Goal: Complete application form: Complete application form

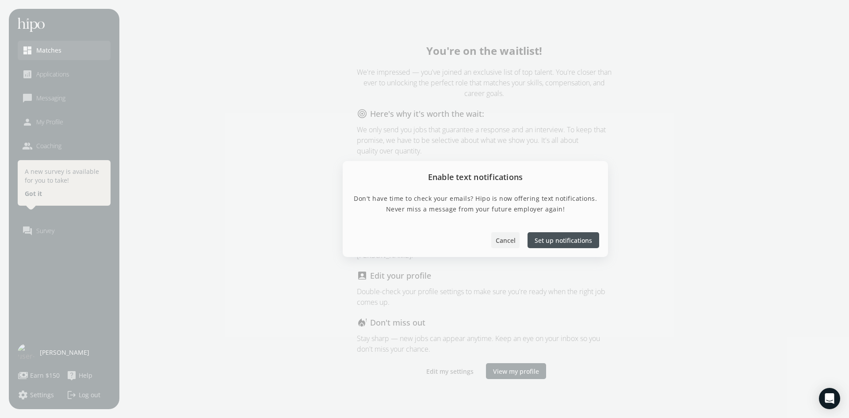
click at [503, 244] on span "Cancel" at bounding box center [506, 240] width 20 height 9
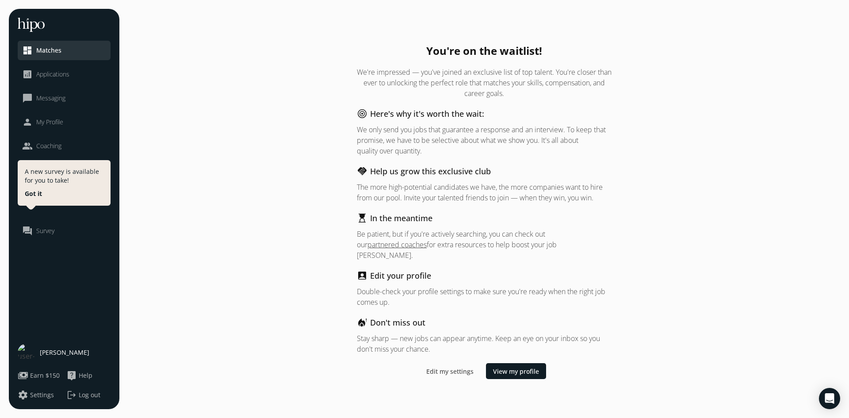
click at [58, 122] on span "My Profile" at bounding box center [49, 122] width 27 height 9
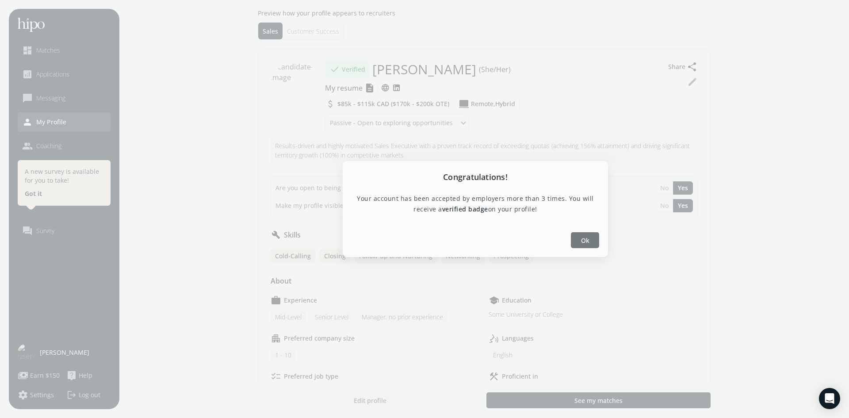
click at [595, 242] on div at bounding box center [585, 240] width 28 height 16
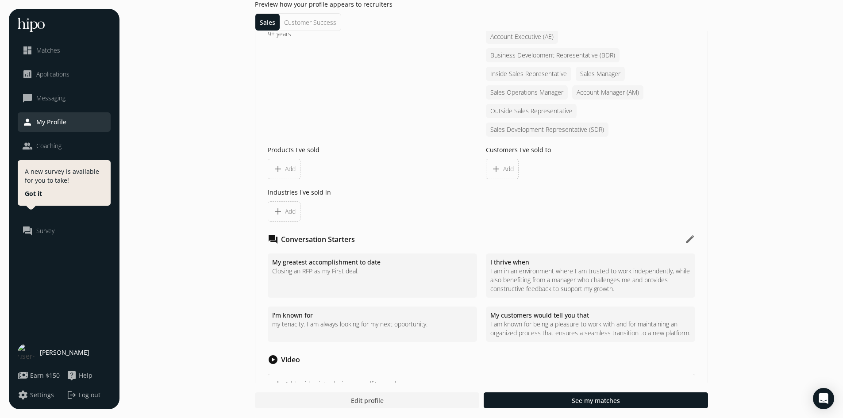
scroll to position [885, 0]
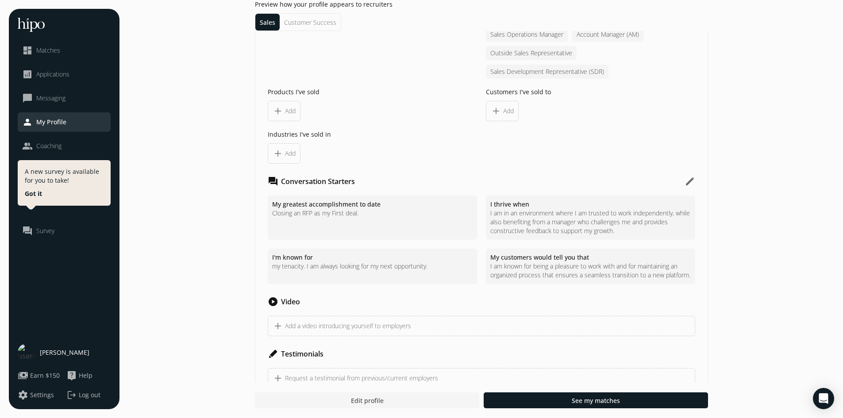
click at [409, 402] on div at bounding box center [367, 400] width 224 height 16
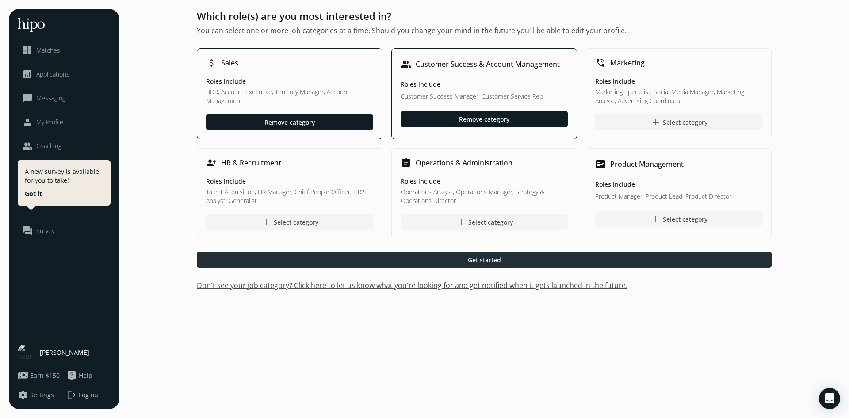
click at [469, 253] on div at bounding box center [484, 260] width 575 height 16
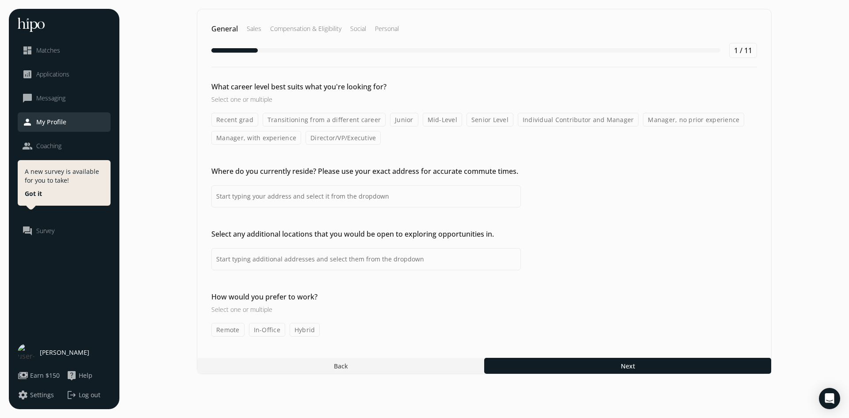
type input "[GEOGRAPHIC_DATA], [GEOGRAPHIC_DATA], [GEOGRAPHIC_DATA]"
type input "[GEOGRAPHIC_DATA], [GEOGRAPHIC_DATA], [GEOGRAPHIC_DATA],[GEOGRAPHIC_DATA], [GEO…"
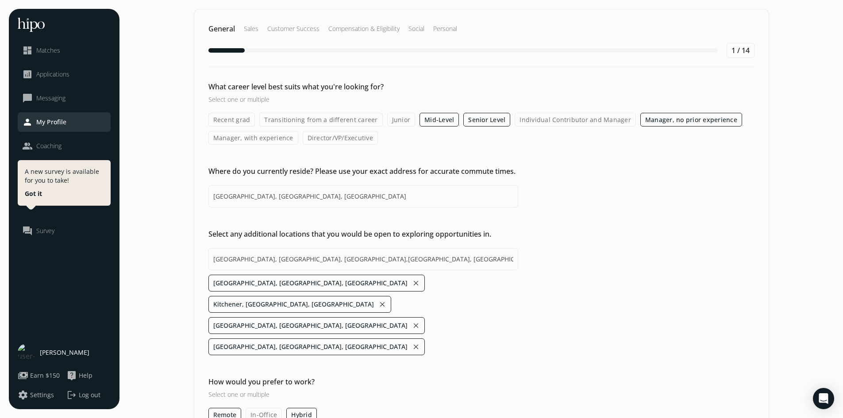
click at [253, 31] on h2 "Sales" at bounding box center [251, 28] width 15 height 9
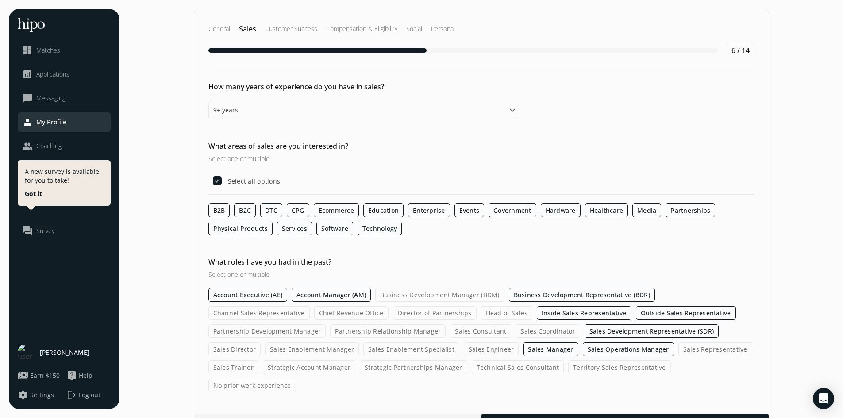
click at [279, 27] on h2 "Customer Success" at bounding box center [291, 28] width 52 height 9
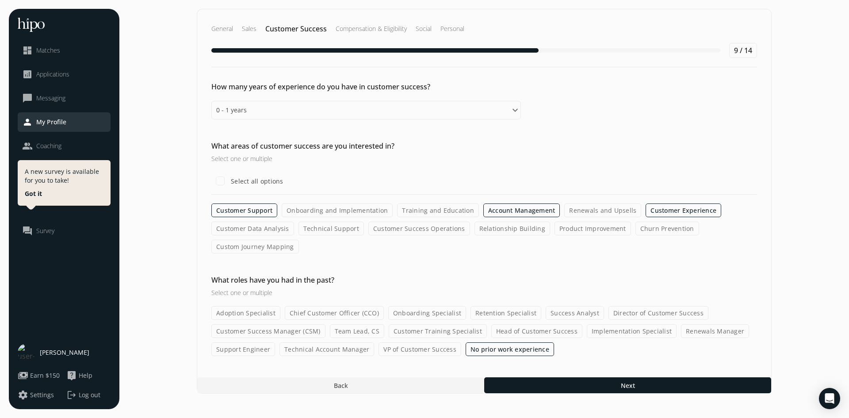
click at [380, 24] on h2 "Compensation & Eligibility" at bounding box center [371, 28] width 71 height 9
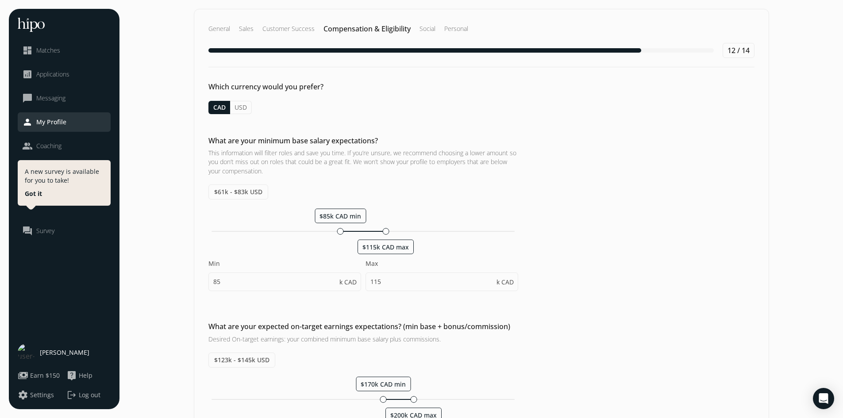
click at [411, 26] on div "General Sales Customer Success Compensation & Eligibility Social Personal" at bounding box center [481, 28] width 546 height 11
click at [423, 27] on h2 "Social" at bounding box center [427, 28] width 16 height 9
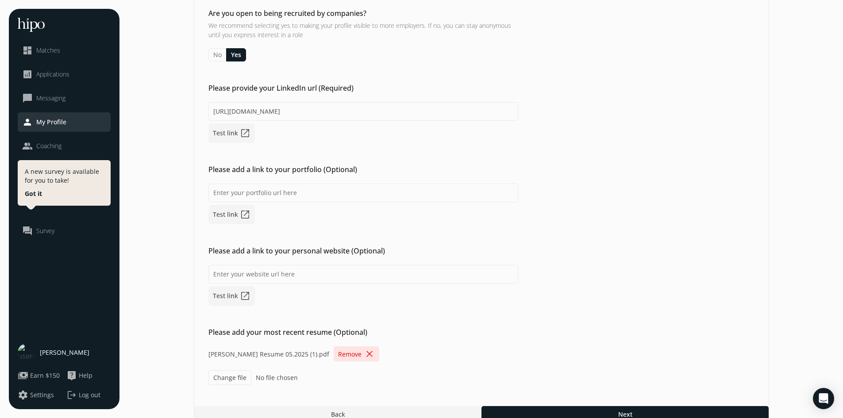
scroll to position [87, 0]
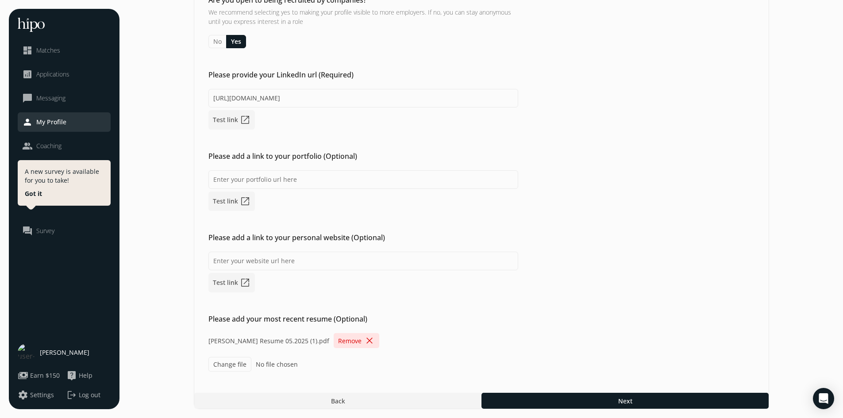
click at [364, 342] on span "close" at bounding box center [369, 340] width 11 height 11
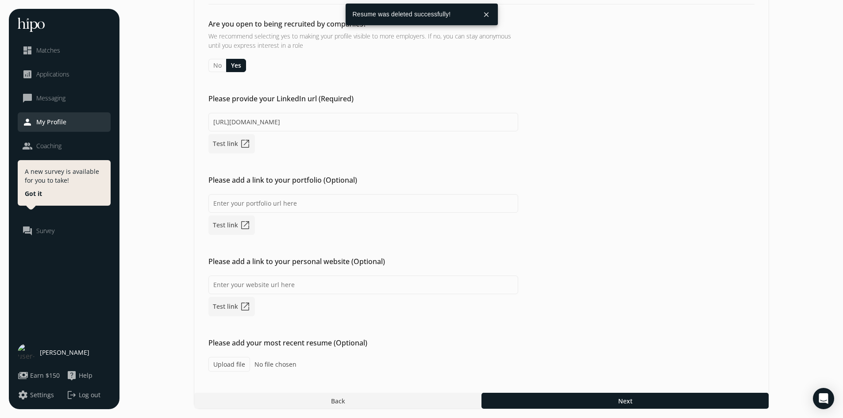
scroll to position [63, 0]
click at [237, 363] on label "Upload file" at bounding box center [229, 364] width 42 height 15
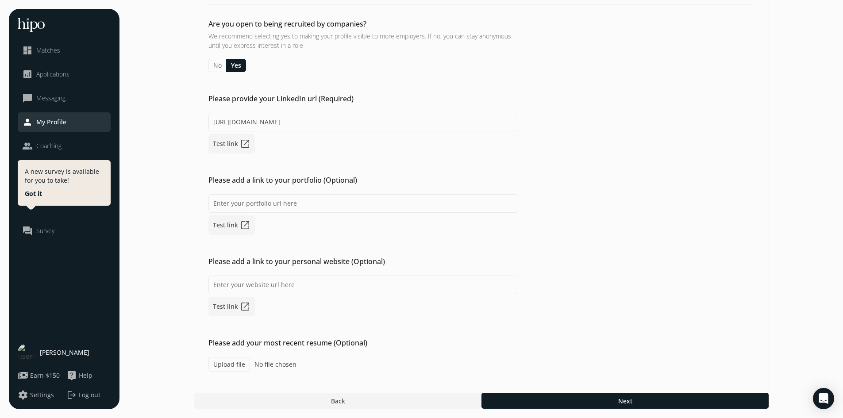
type input "C:\fakepath\[PERSON_NAME].docx"
click at [686, 403] on div at bounding box center [624, 401] width 287 height 16
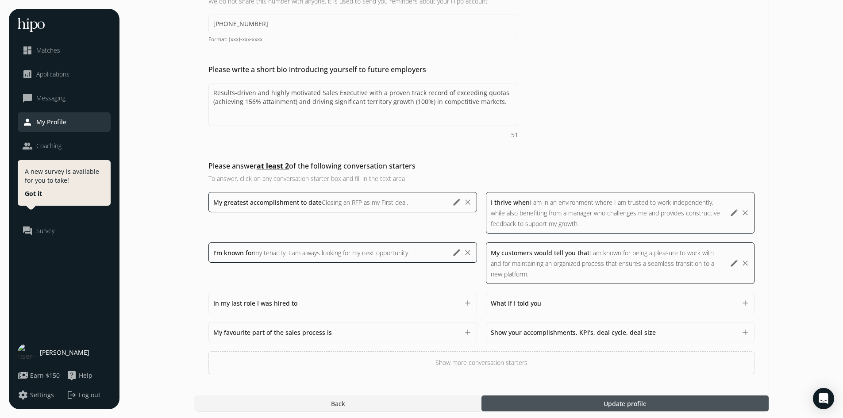
scroll to position [203, 0]
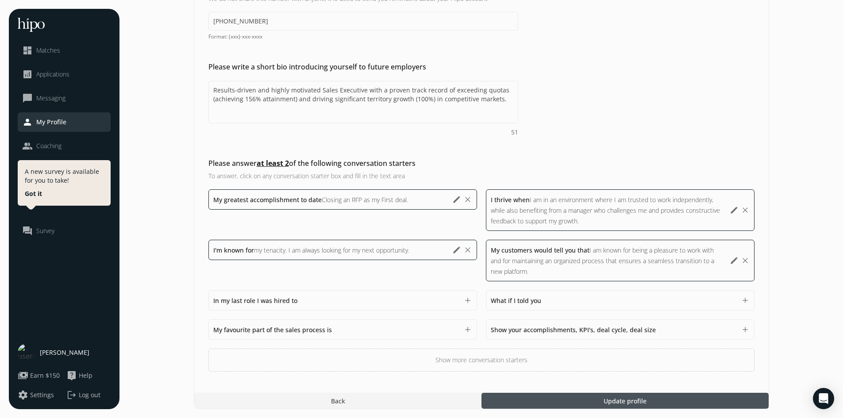
click at [651, 399] on div at bounding box center [624, 401] width 287 height 16
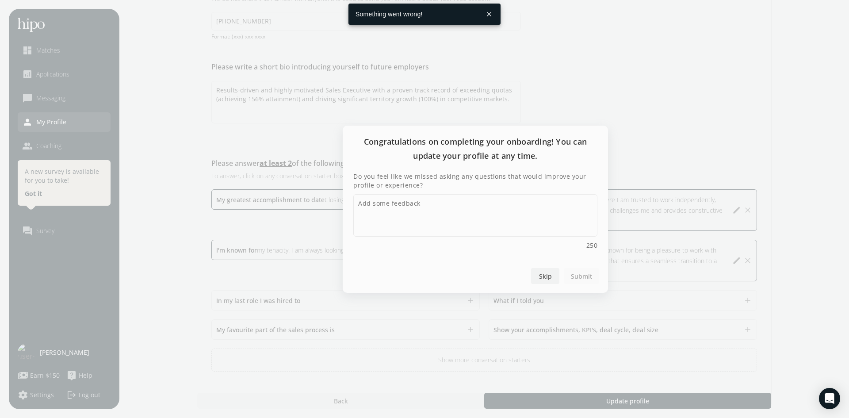
click at [553, 281] on div at bounding box center [545, 276] width 28 height 16
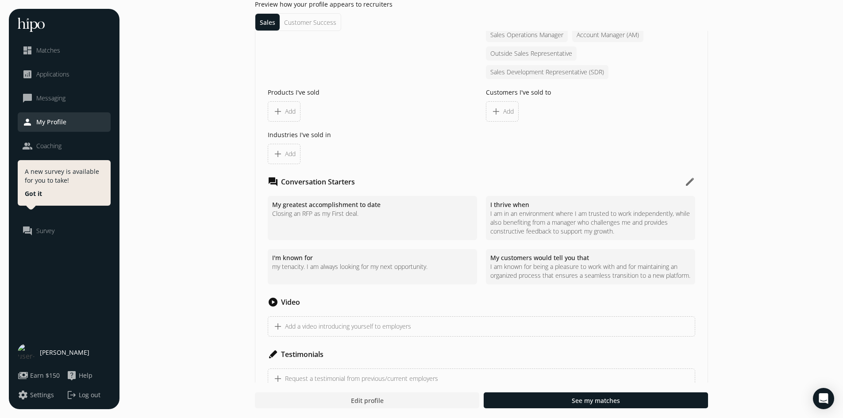
scroll to position [885, 0]
click at [416, 407] on div at bounding box center [367, 400] width 224 height 16
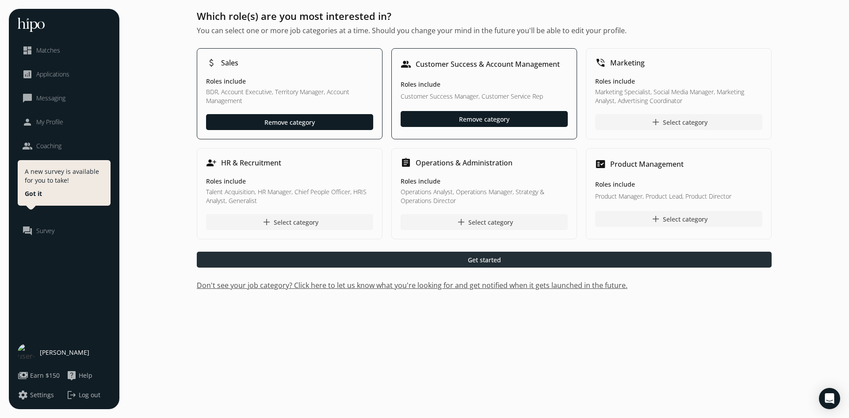
click at [555, 252] on div at bounding box center [484, 260] width 575 height 16
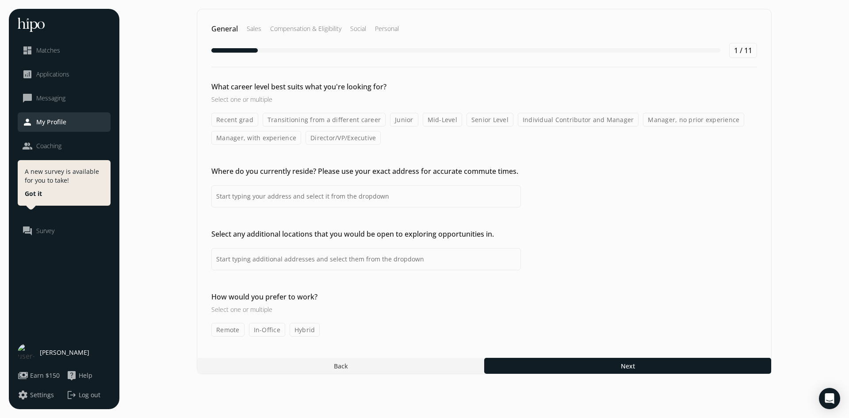
type input "[GEOGRAPHIC_DATA], [GEOGRAPHIC_DATA], [GEOGRAPHIC_DATA]"
type input "[GEOGRAPHIC_DATA], [GEOGRAPHIC_DATA], [GEOGRAPHIC_DATA],[GEOGRAPHIC_DATA], [GEO…"
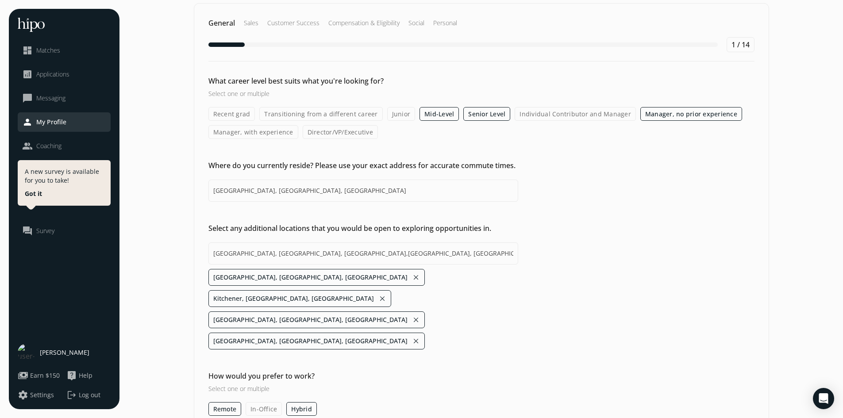
scroll to position [8, 0]
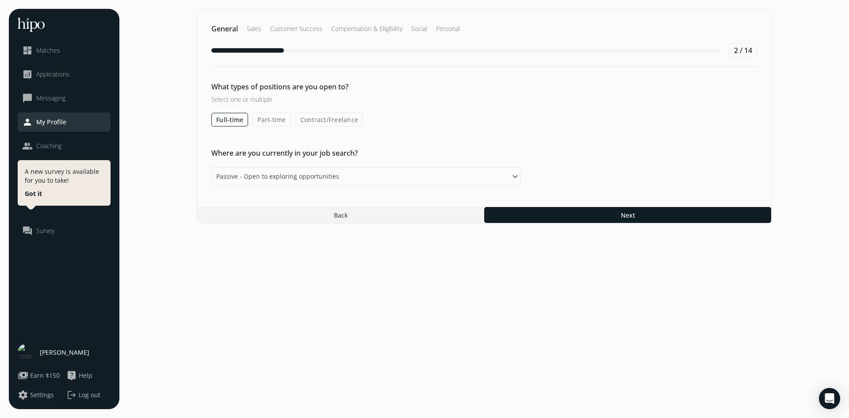
click at [446, 32] on h2 "Personal" at bounding box center [448, 28] width 24 height 9
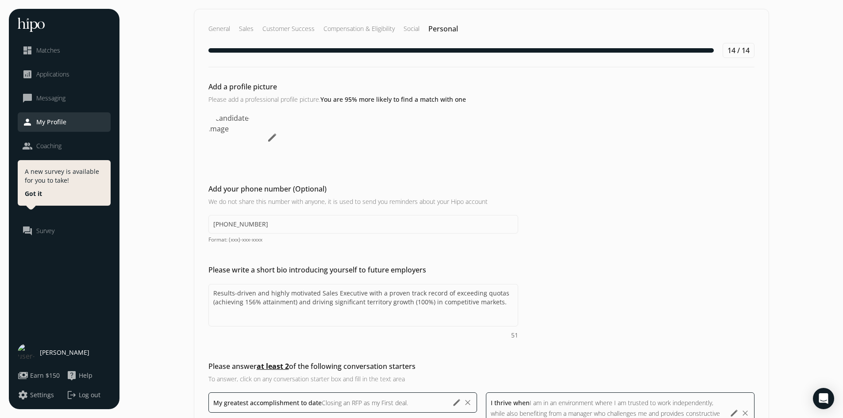
click at [226, 27] on h2 "General" at bounding box center [219, 28] width 22 height 9
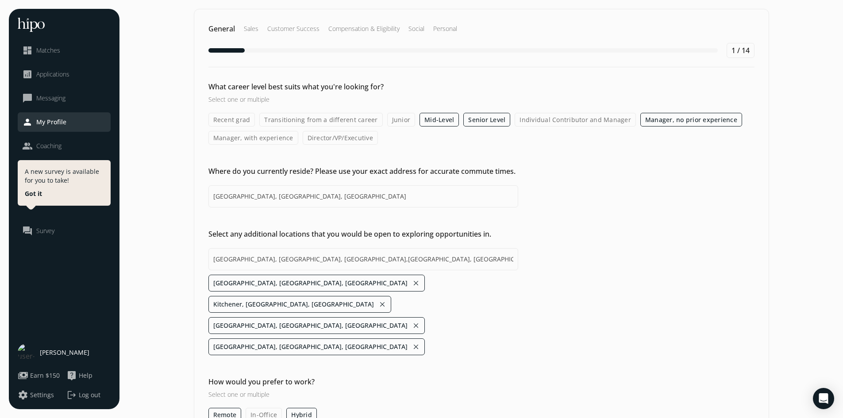
scroll to position [8, 0]
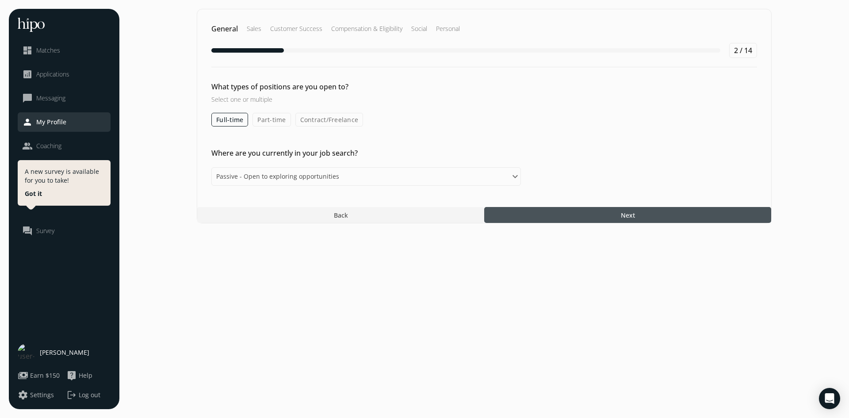
click at [568, 211] on div at bounding box center [627, 215] width 287 height 16
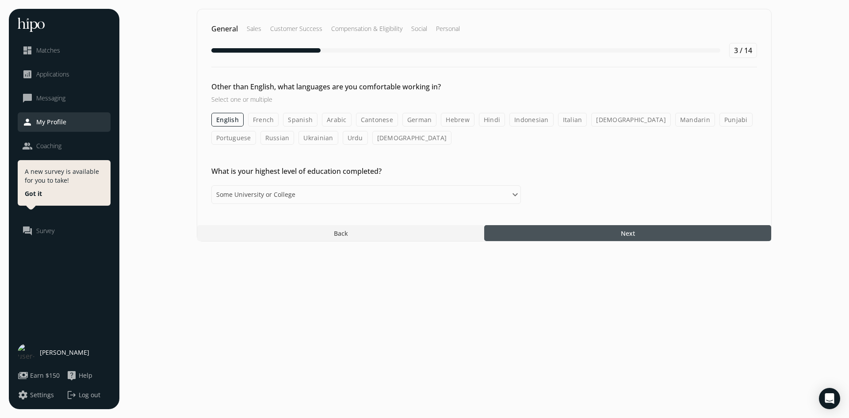
click at [575, 232] on div at bounding box center [627, 233] width 287 height 16
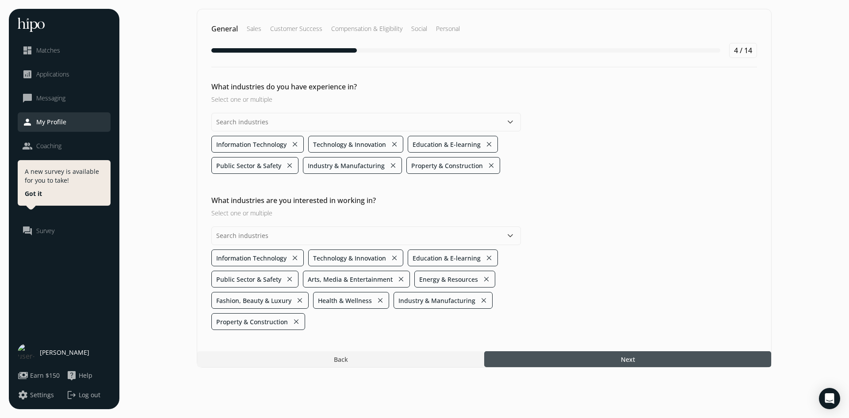
click at [611, 354] on div at bounding box center [627, 359] width 287 height 16
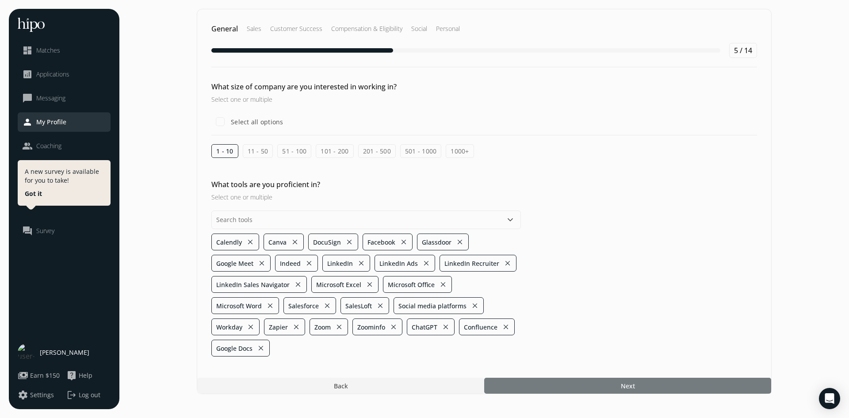
click at [622, 380] on div at bounding box center [627, 386] width 287 height 16
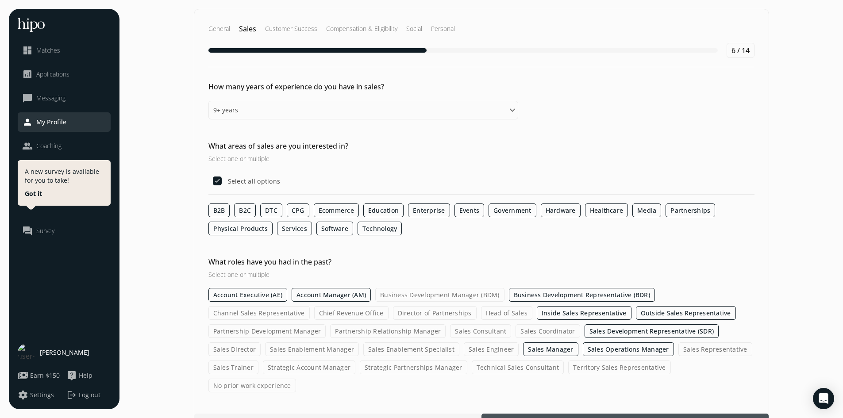
click at [628, 417] on span "Next" at bounding box center [625, 421] width 14 height 9
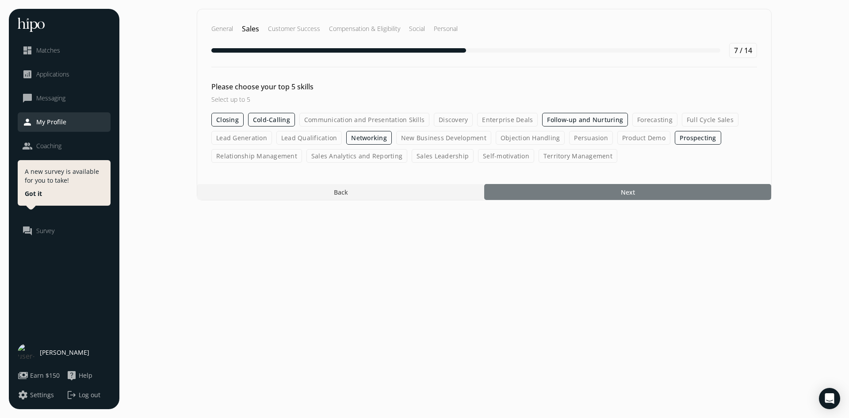
click at [603, 200] on div at bounding box center [627, 192] width 287 height 16
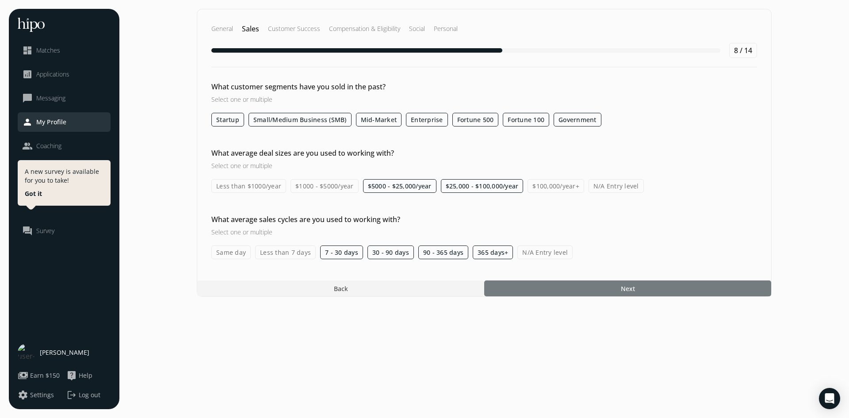
click at [637, 291] on div at bounding box center [627, 289] width 287 height 16
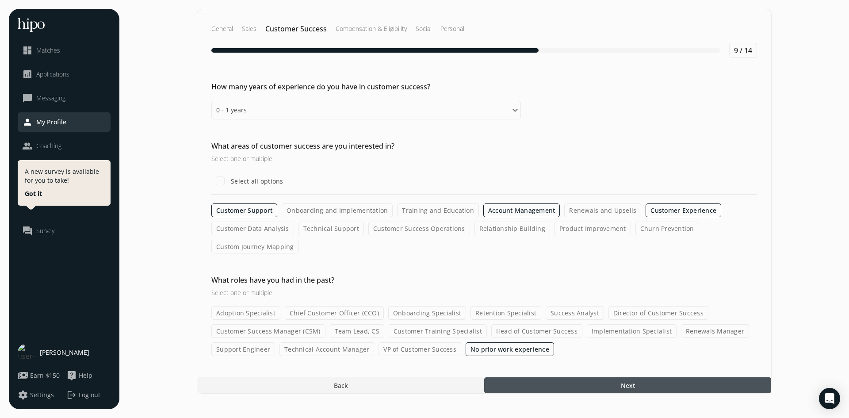
click at [654, 384] on div at bounding box center [627, 385] width 287 height 16
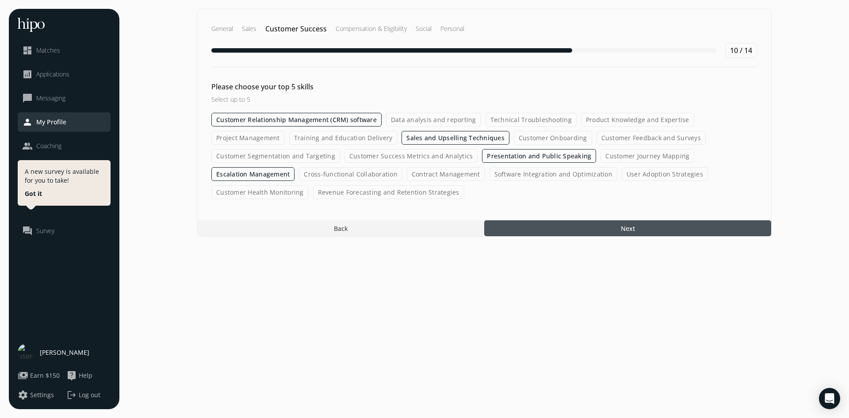
click at [579, 227] on div at bounding box center [627, 228] width 287 height 16
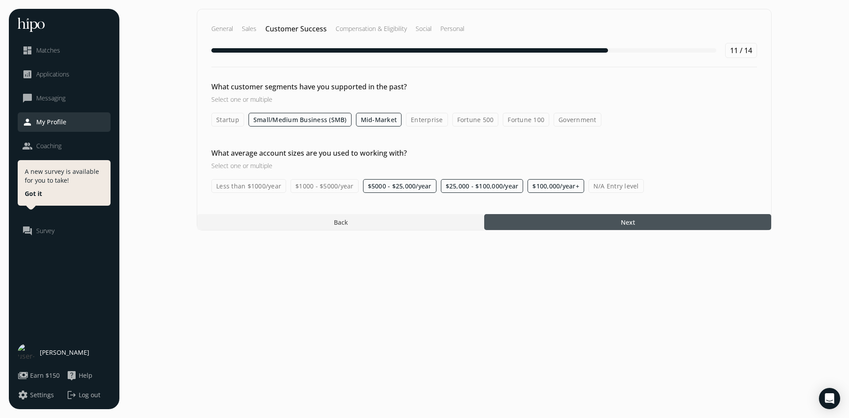
click at [591, 220] on div at bounding box center [627, 222] width 287 height 16
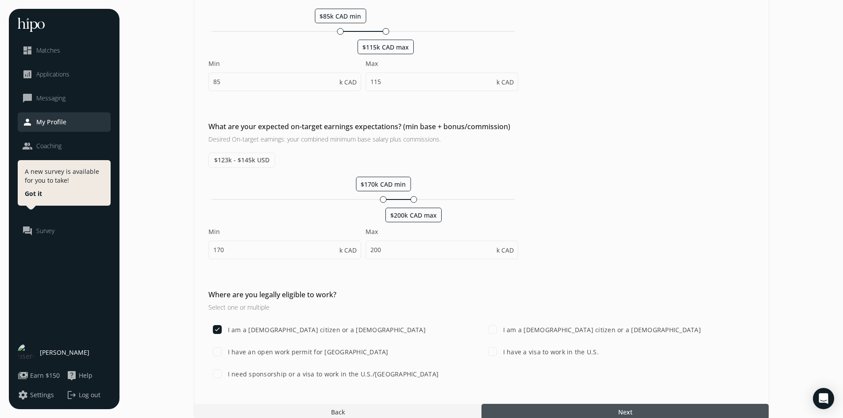
scroll to position [211, 0]
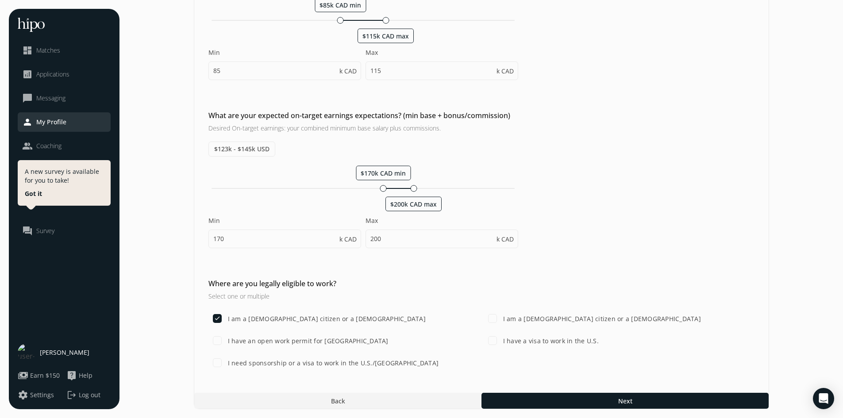
click at [549, 392] on div "General Sales Customer Success Compensation & Eligibility Social Personal 12 / …" at bounding box center [481, 103] width 575 height 611
click at [553, 396] on div at bounding box center [624, 401] width 287 height 16
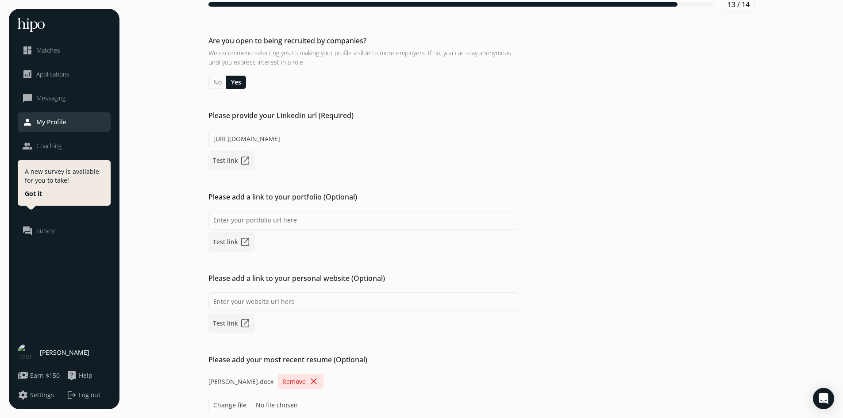
scroll to position [87, 0]
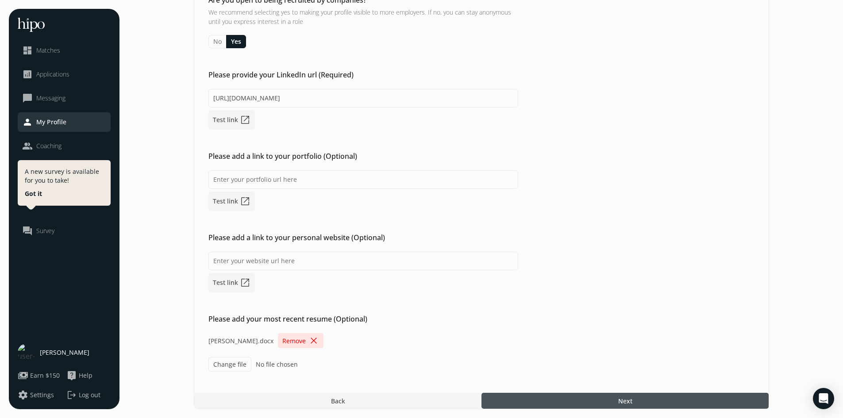
click at [646, 402] on div at bounding box center [624, 401] width 287 height 16
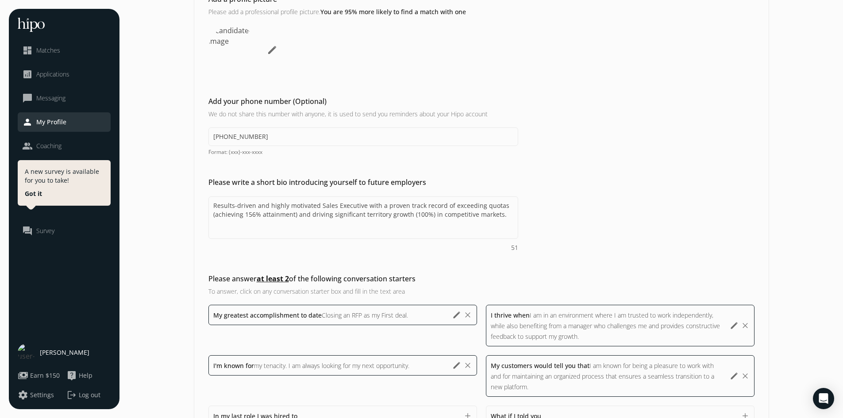
scroll to position [203, 0]
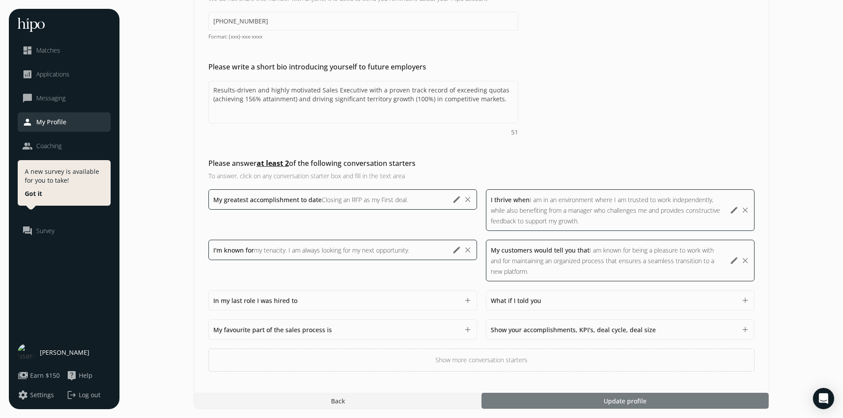
click at [663, 401] on div at bounding box center [624, 401] width 287 height 16
